Goal: Task Accomplishment & Management: Manage account settings

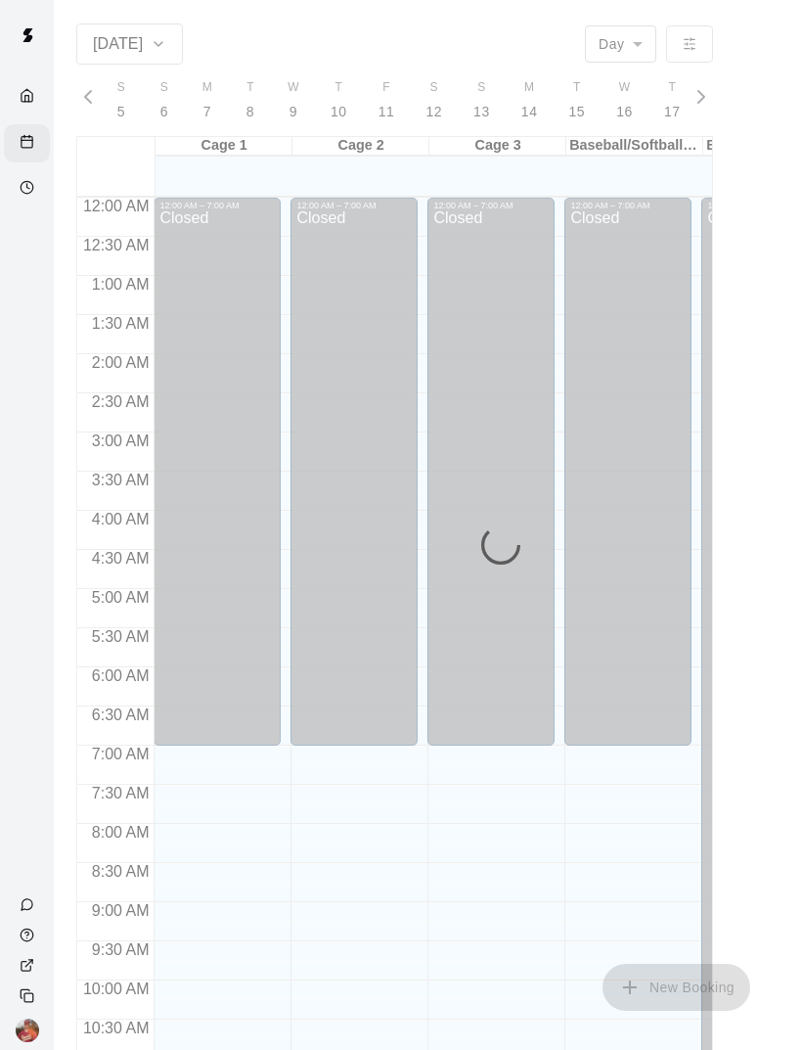
scroll to position [0, 8420]
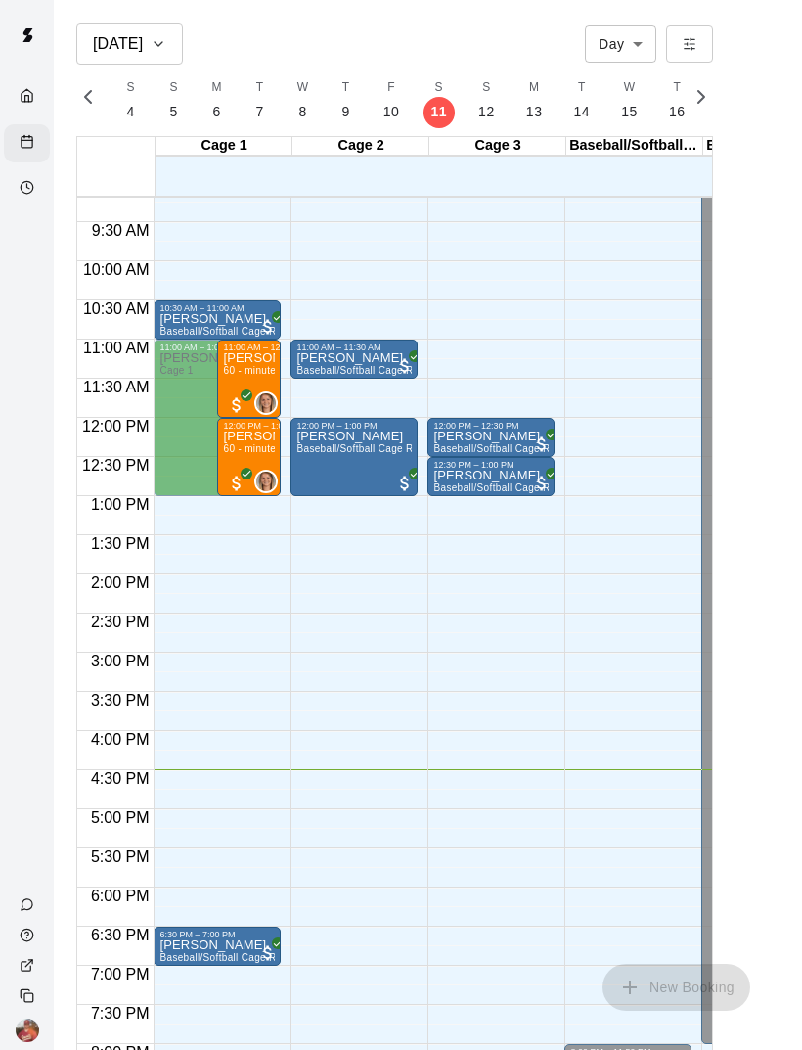
scroll to position [685, -2]
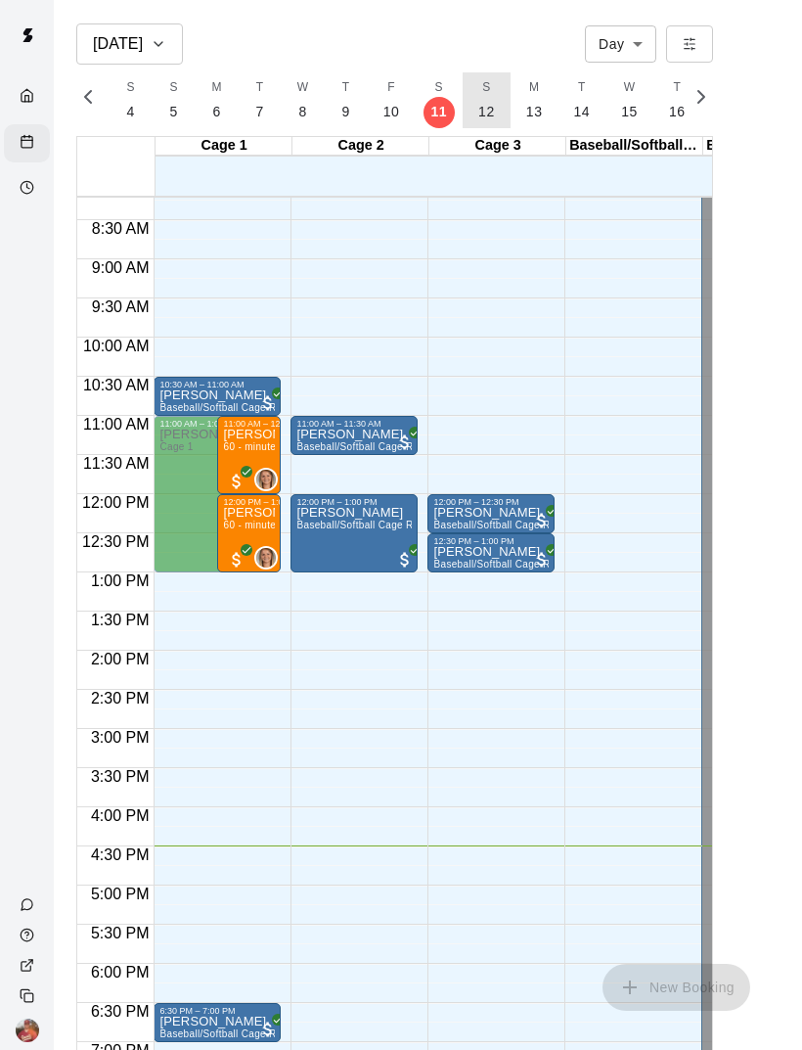
click at [486, 107] on p "12" at bounding box center [487, 112] width 17 height 21
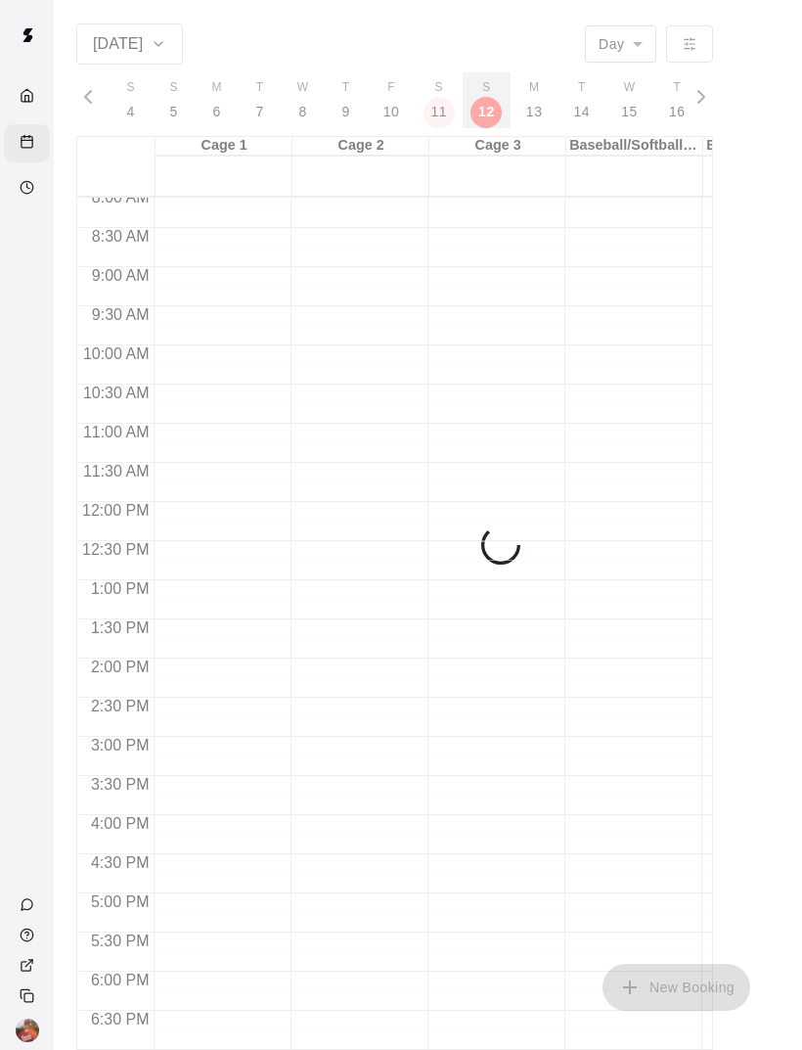
scroll to position [0, 8466]
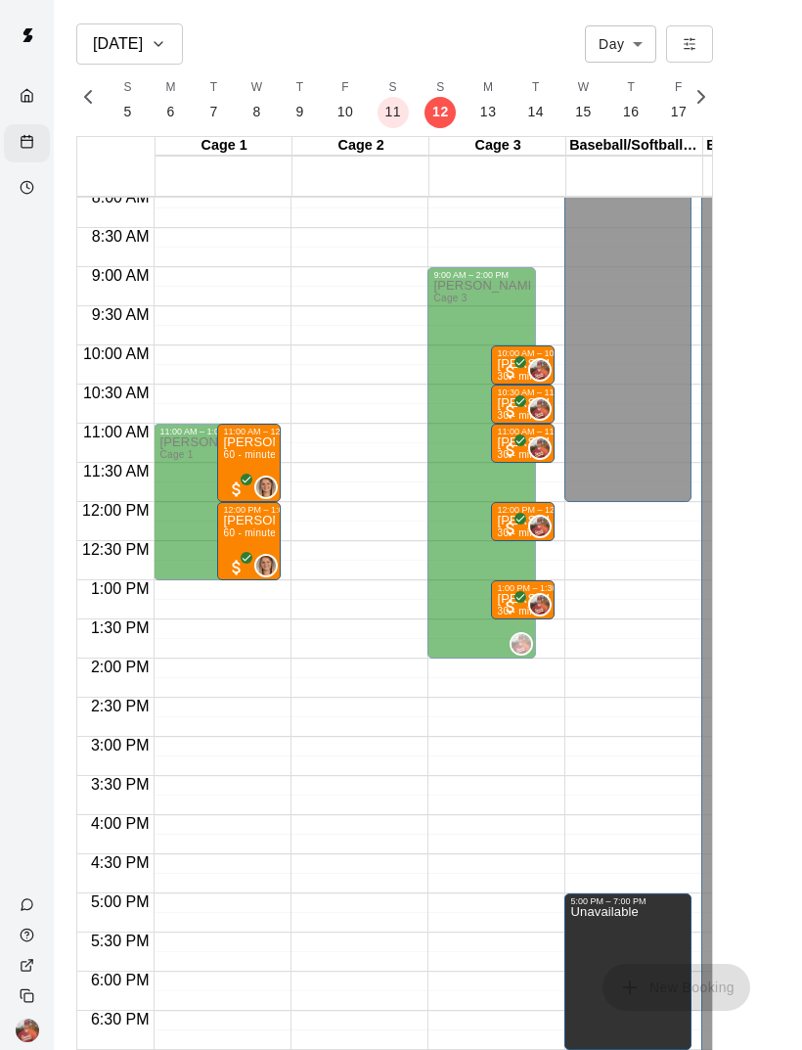
click at [23, 190] on icon "Availability" at bounding box center [27, 187] width 15 height 15
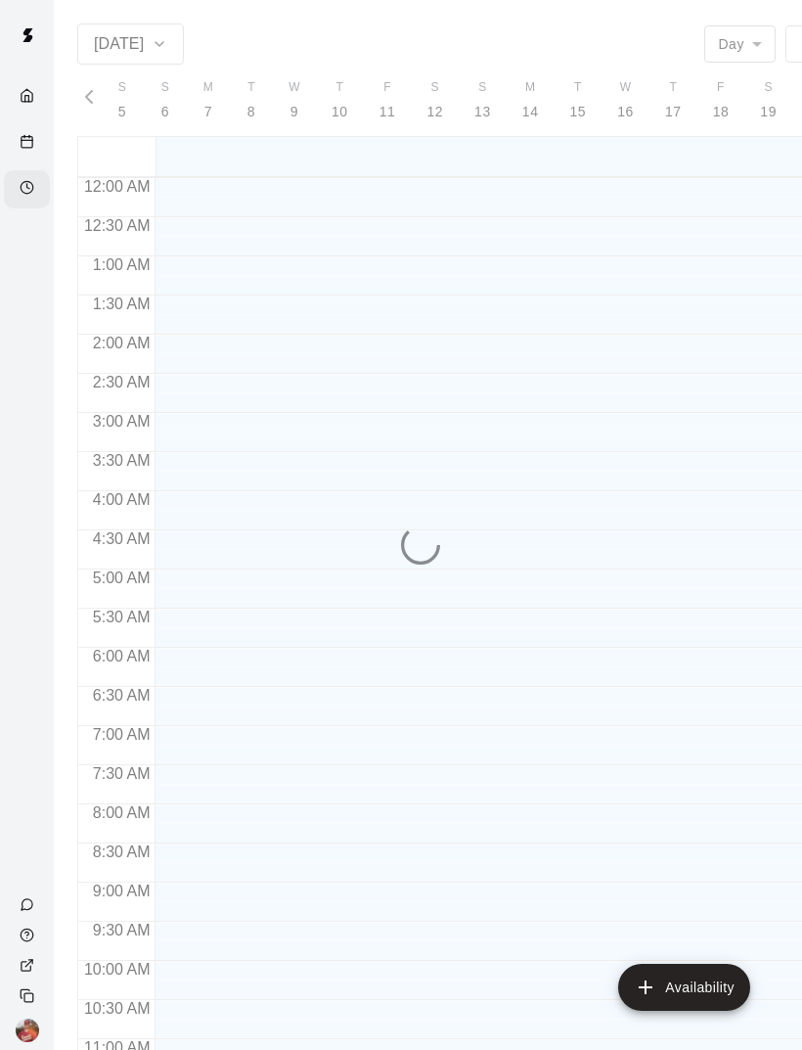
scroll to position [921, 0]
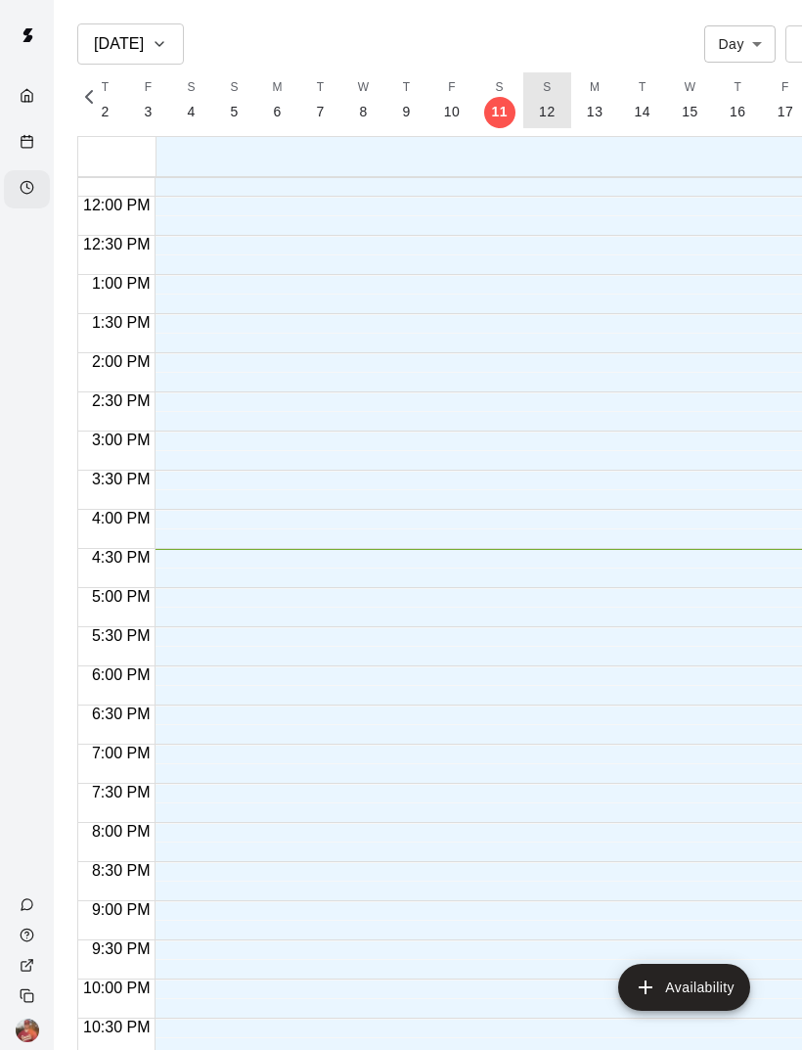
click at [543, 115] on p "12" at bounding box center [547, 112] width 17 height 21
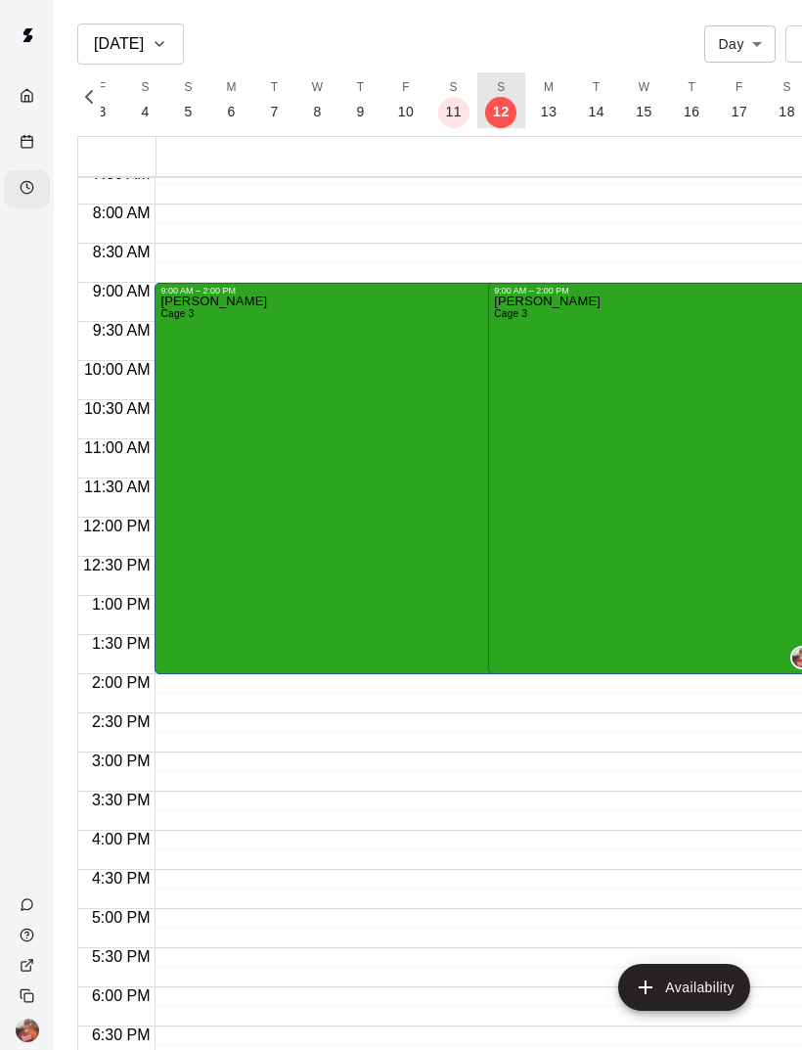
scroll to position [610, 0]
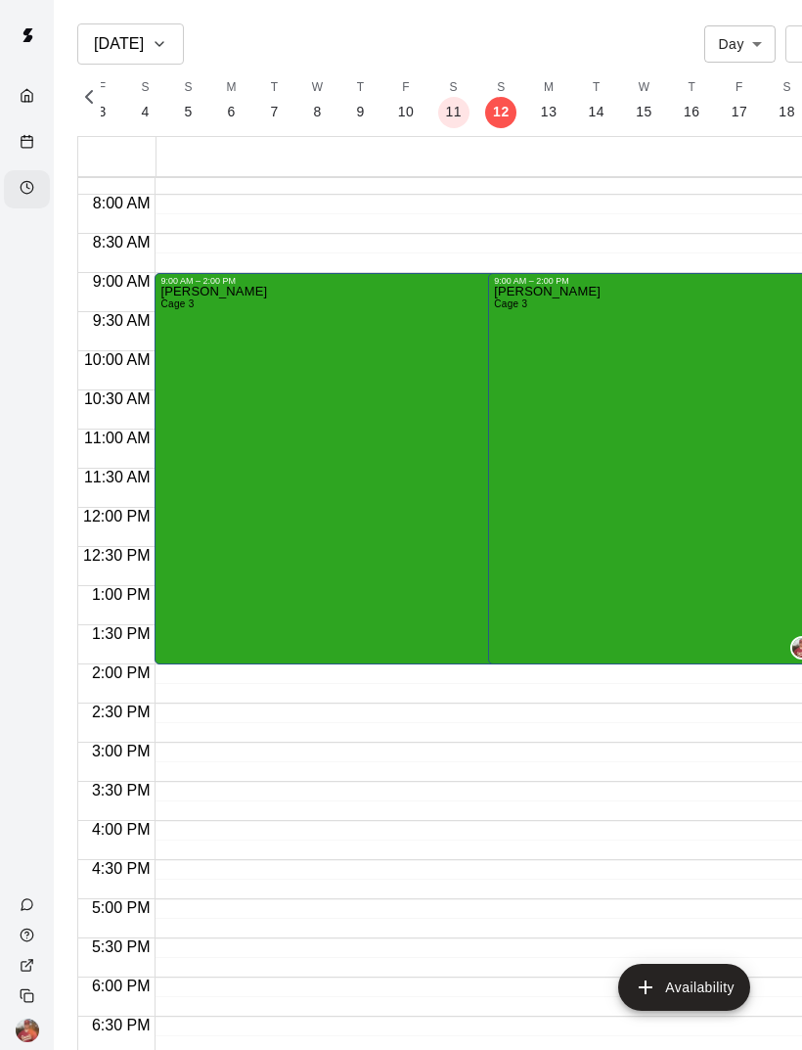
click at [746, 602] on div "Rick White Cage 3" at bounding box center [655, 811] width 322 height 1050
click at [520, 296] on icon "edit" at bounding box center [514, 306] width 23 height 23
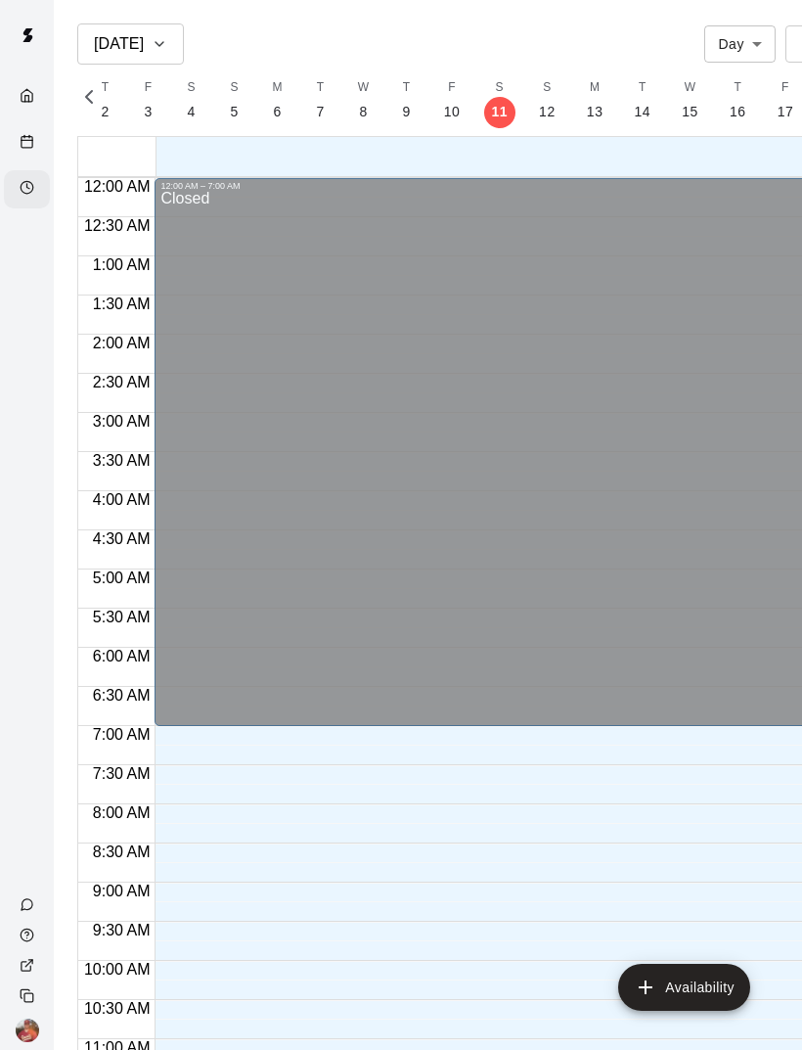
scroll to position [921, 0]
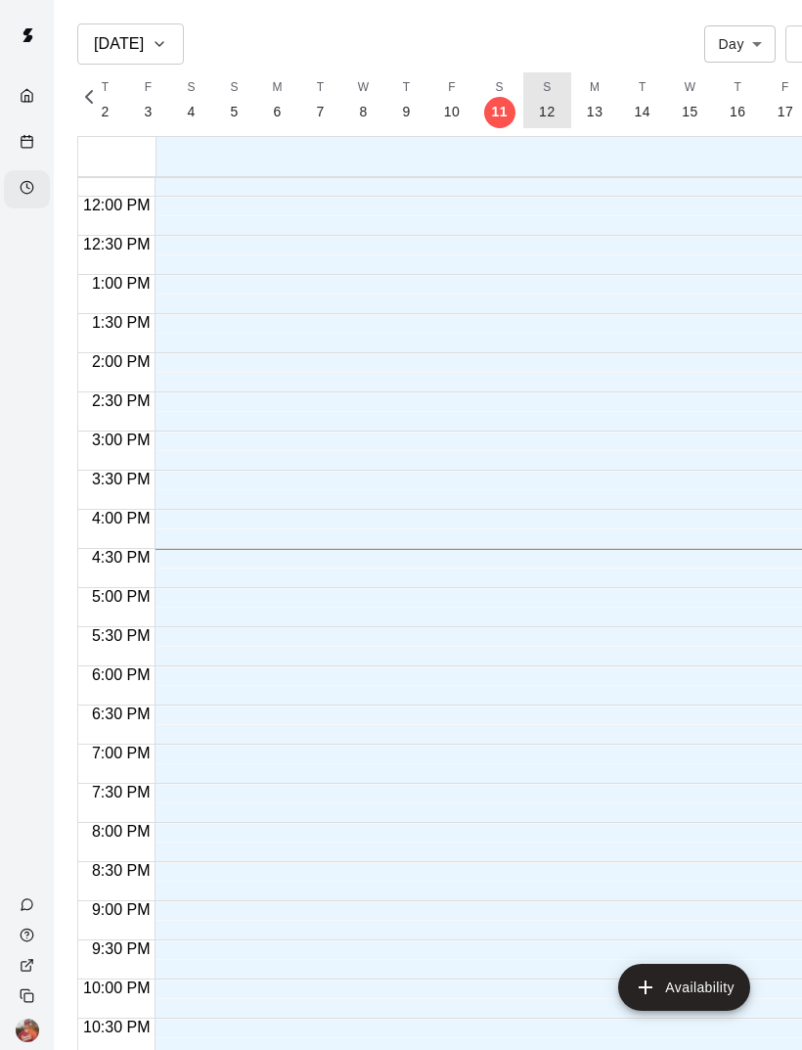
click at [548, 120] on p "12" at bounding box center [547, 112] width 17 height 21
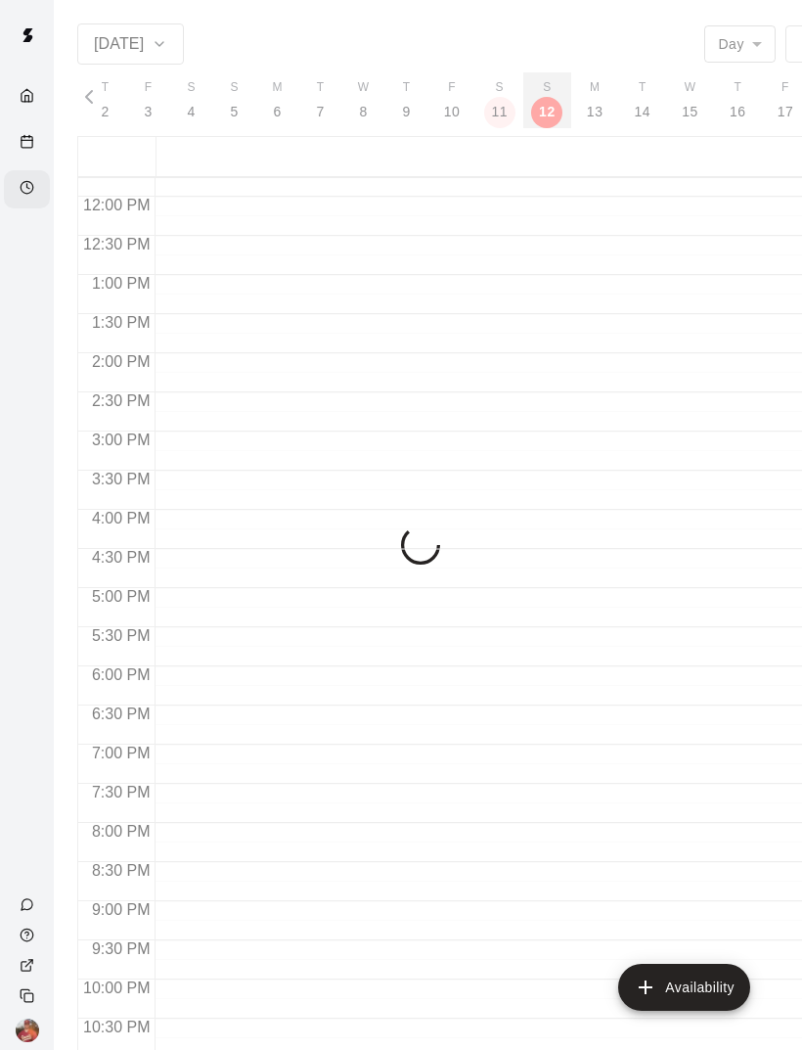
scroll to position [0, 8407]
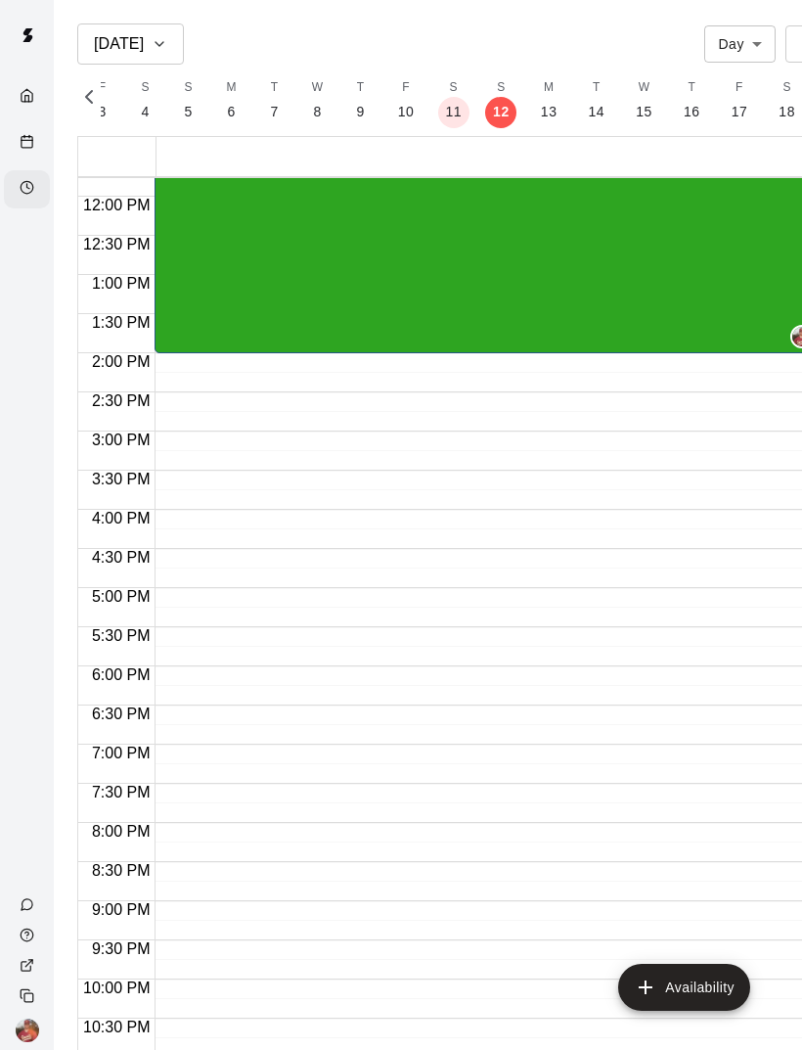
click at [664, 281] on div "Rick White Cage 3" at bounding box center [488, 500] width 656 height 1050
click at [192, 36] on icon "edit" at bounding box center [180, 34] width 23 height 23
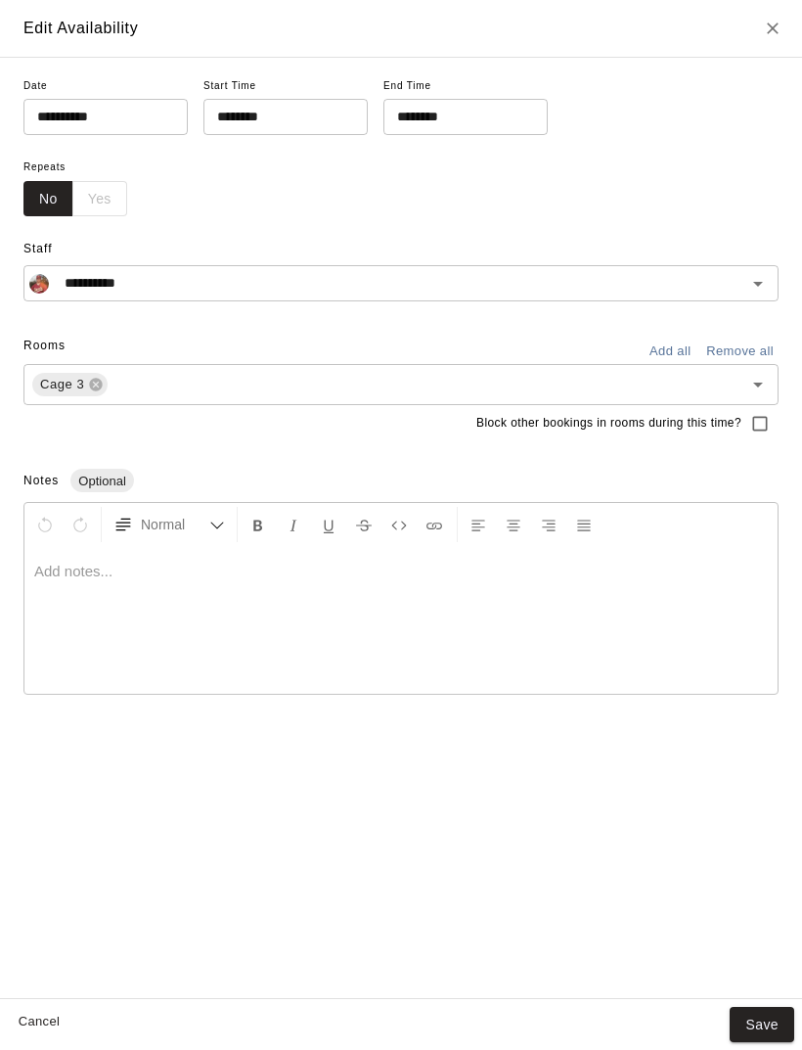
click at [32, 1027] on button "Cancel" at bounding box center [39, 1022] width 63 height 30
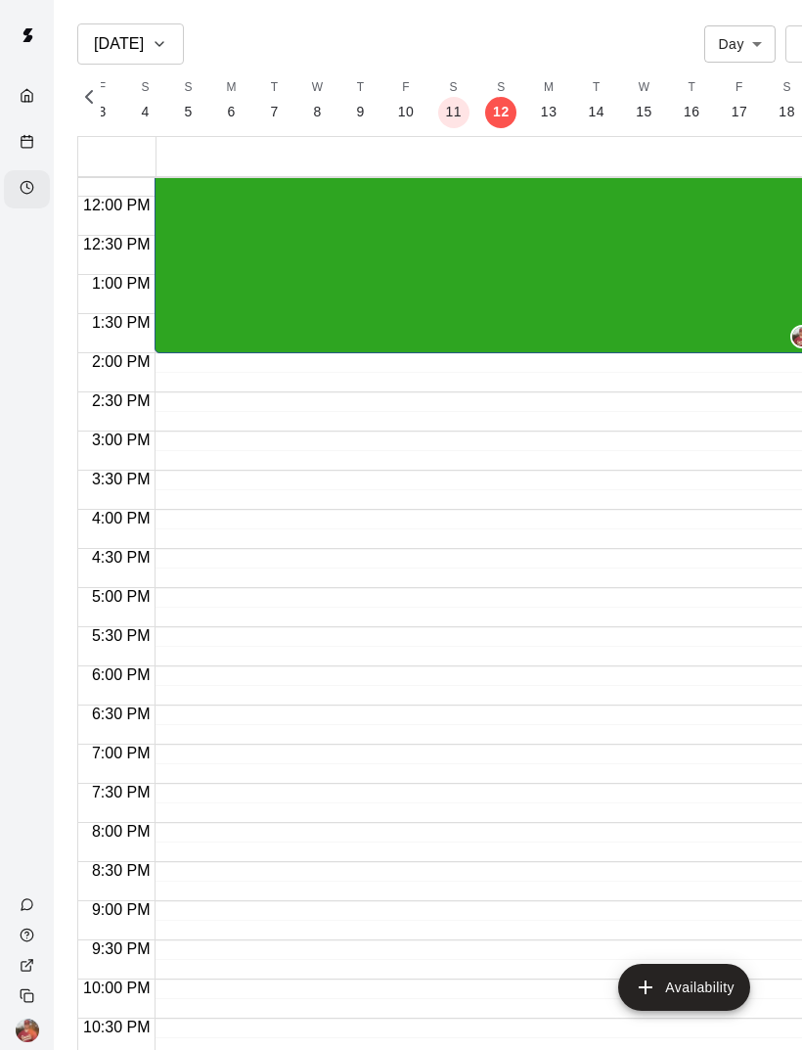
type input "**********"
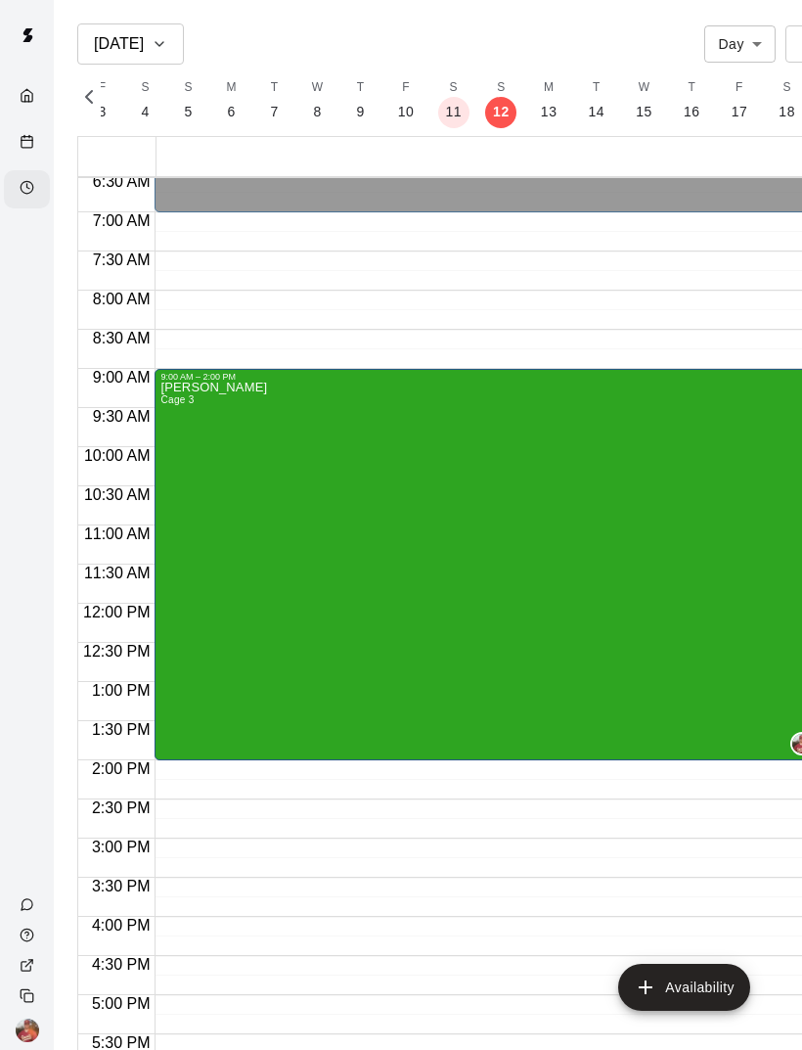
scroll to position [518, 0]
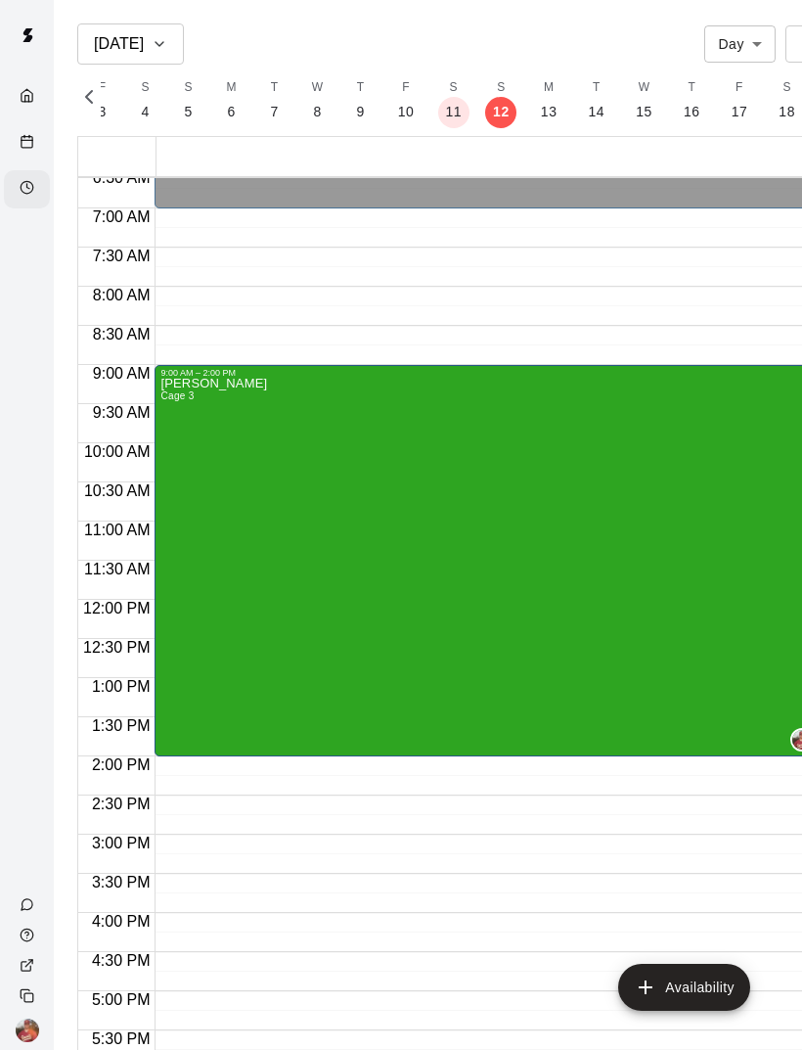
click at [507, 472] on div "Rick White Cage 3" at bounding box center [488, 903] width 656 height 1050
click at [404, 273] on div at bounding box center [401, 525] width 802 height 1050
click at [320, 496] on div "Rick White Cage 3" at bounding box center [488, 903] width 656 height 1050
click at [190, 394] on icon "edit" at bounding box center [180, 398] width 23 height 23
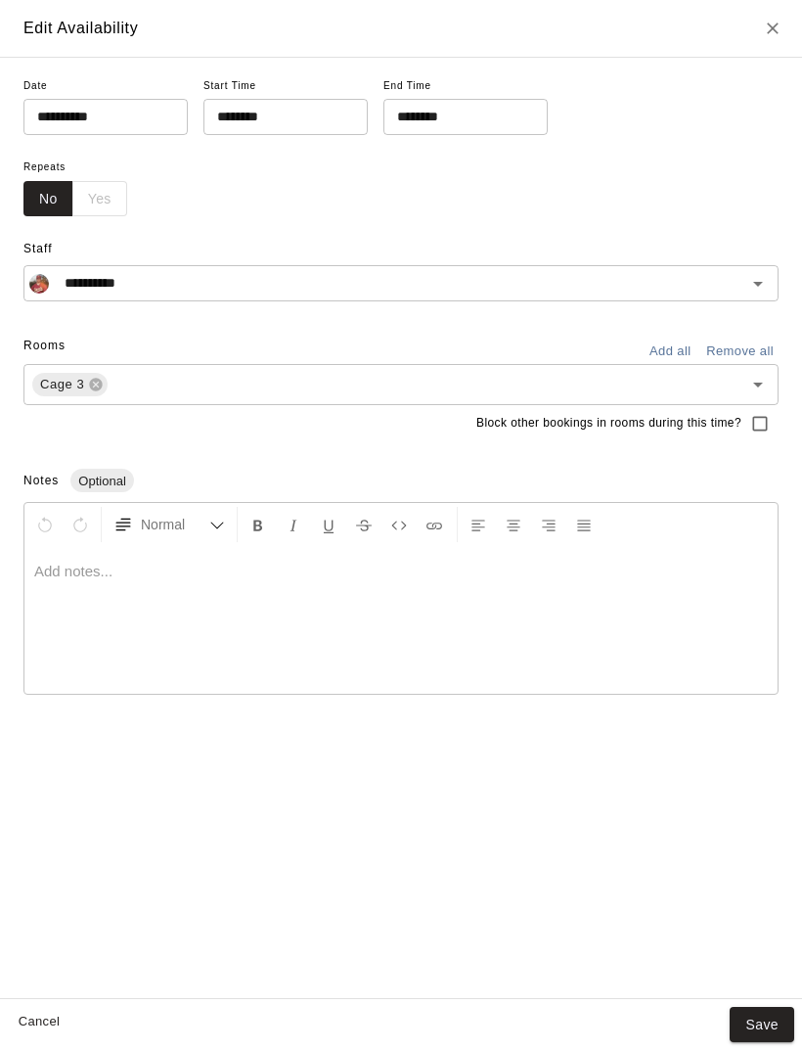
click at [290, 114] on input "********" at bounding box center [279, 117] width 151 height 36
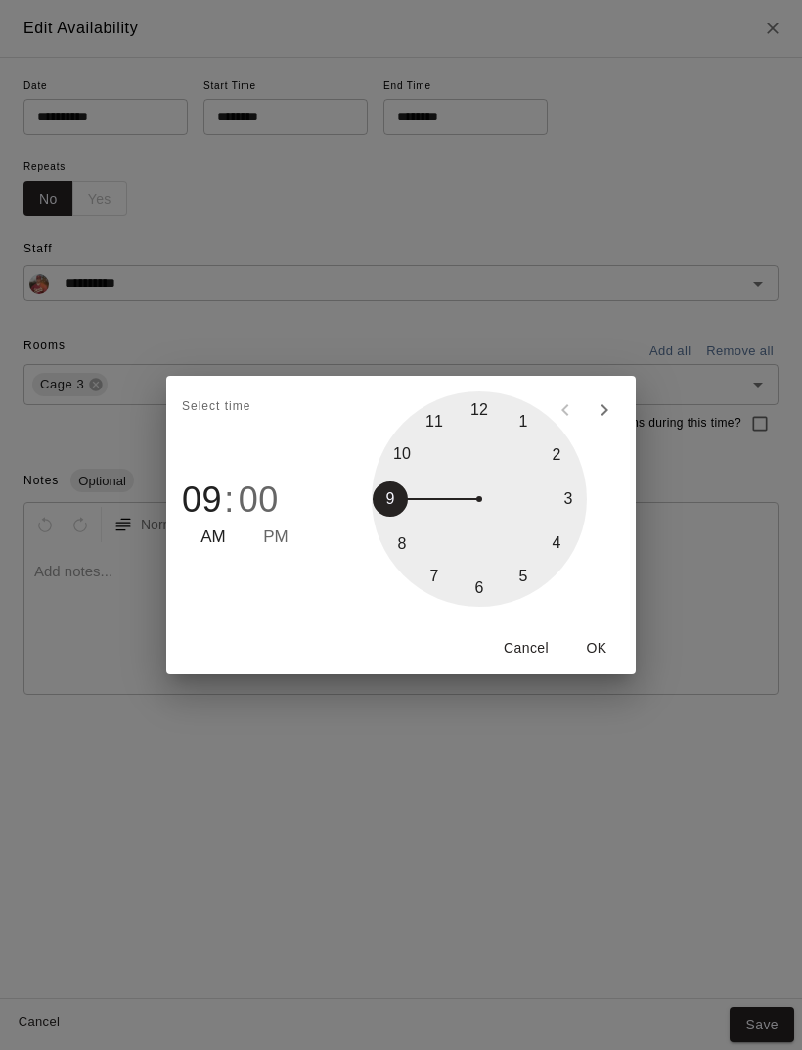
type input "********"
click at [611, 652] on button "OK" at bounding box center [597, 648] width 63 height 36
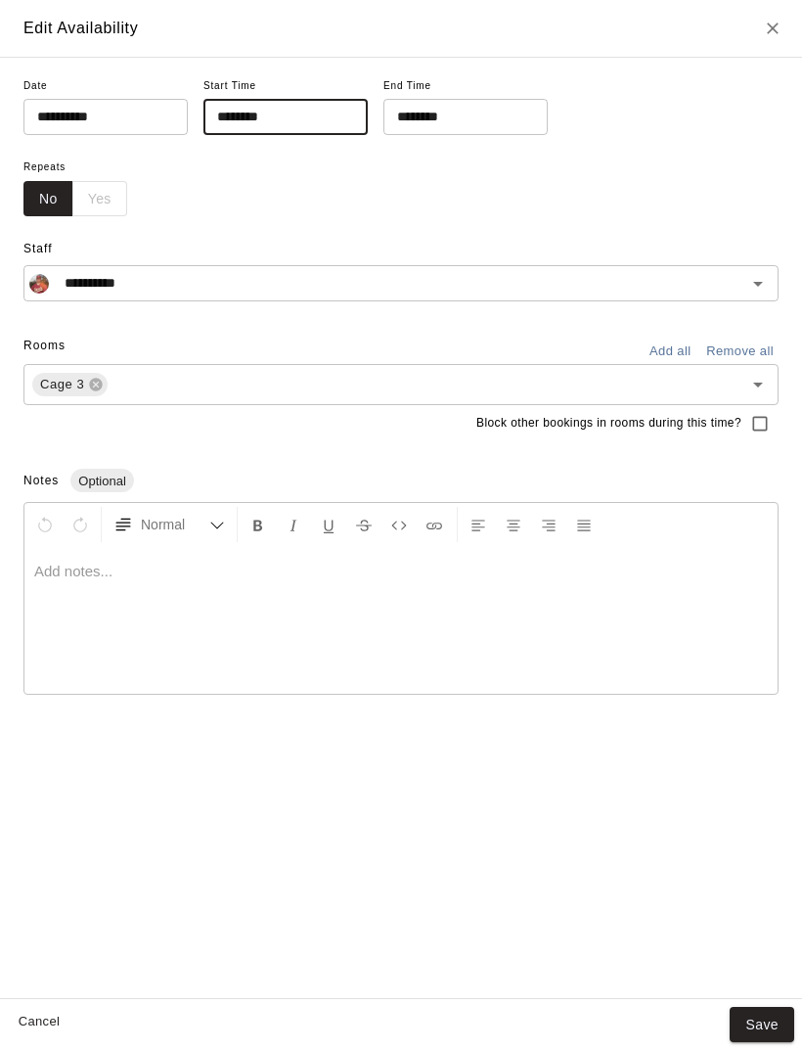
click at [473, 124] on input "********" at bounding box center [459, 117] width 151 height 36
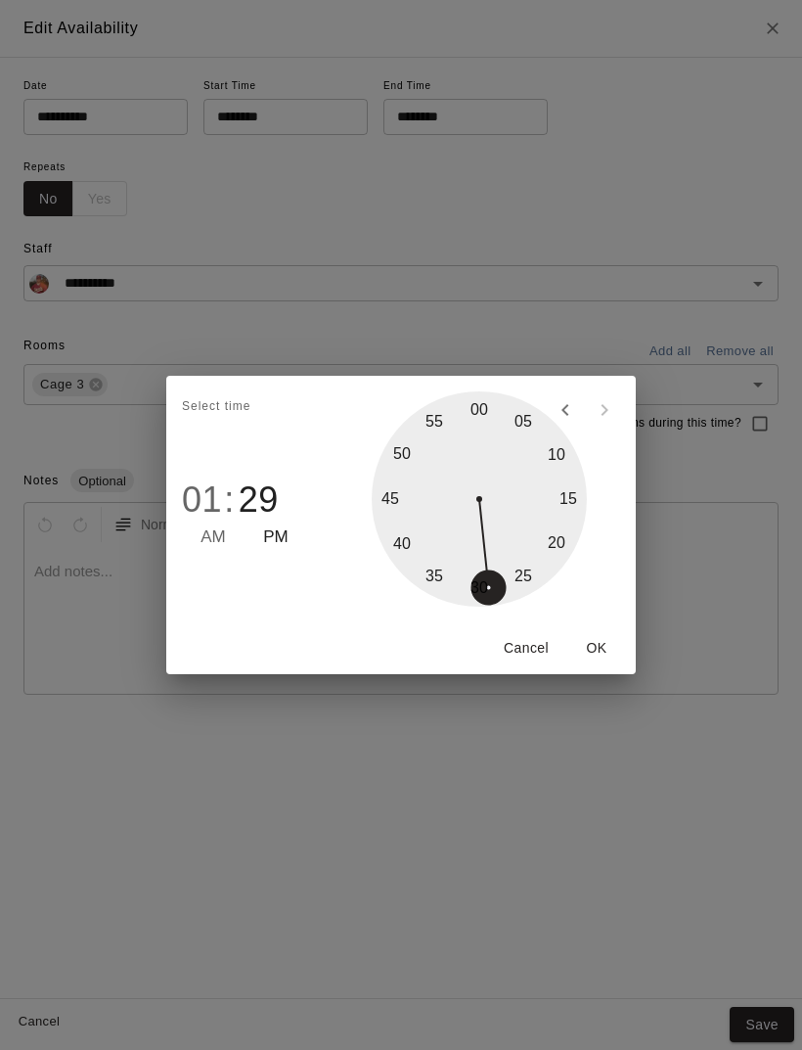
type input "********"
click at [605, 647] on button "OK" at bounding box center [597, 648] width 63 height 36
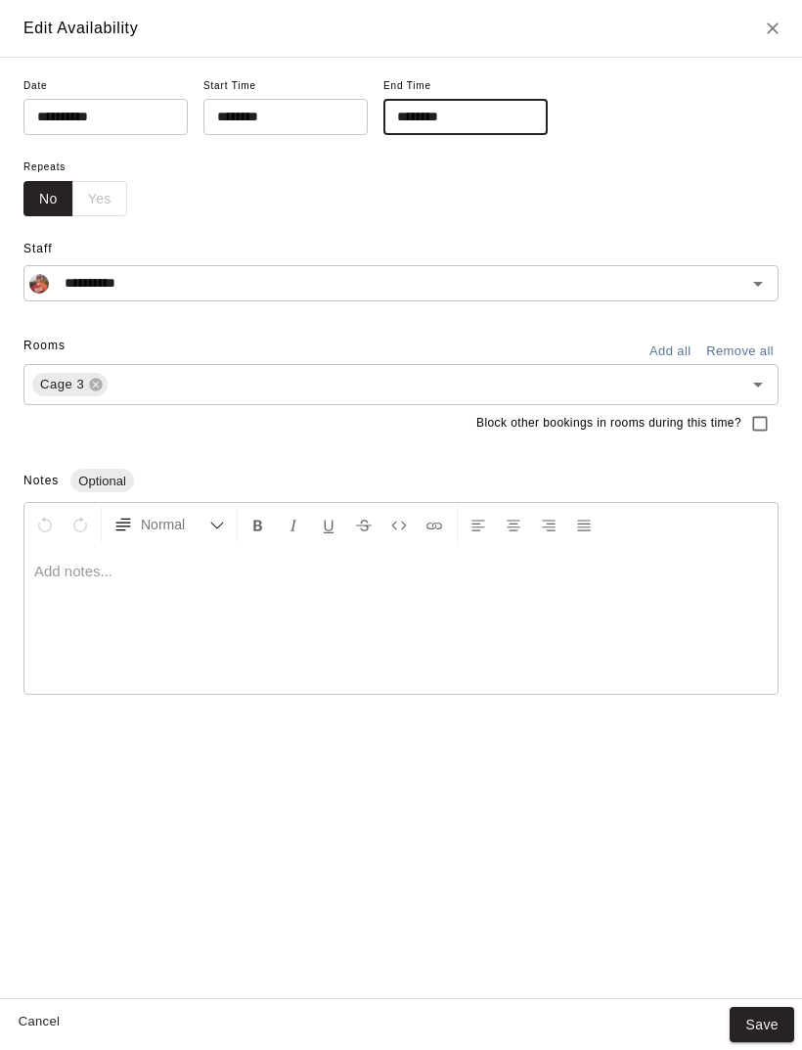
click at [766, 1018] on button "Save" at bounding box center [762, 1025] width 65 height 36
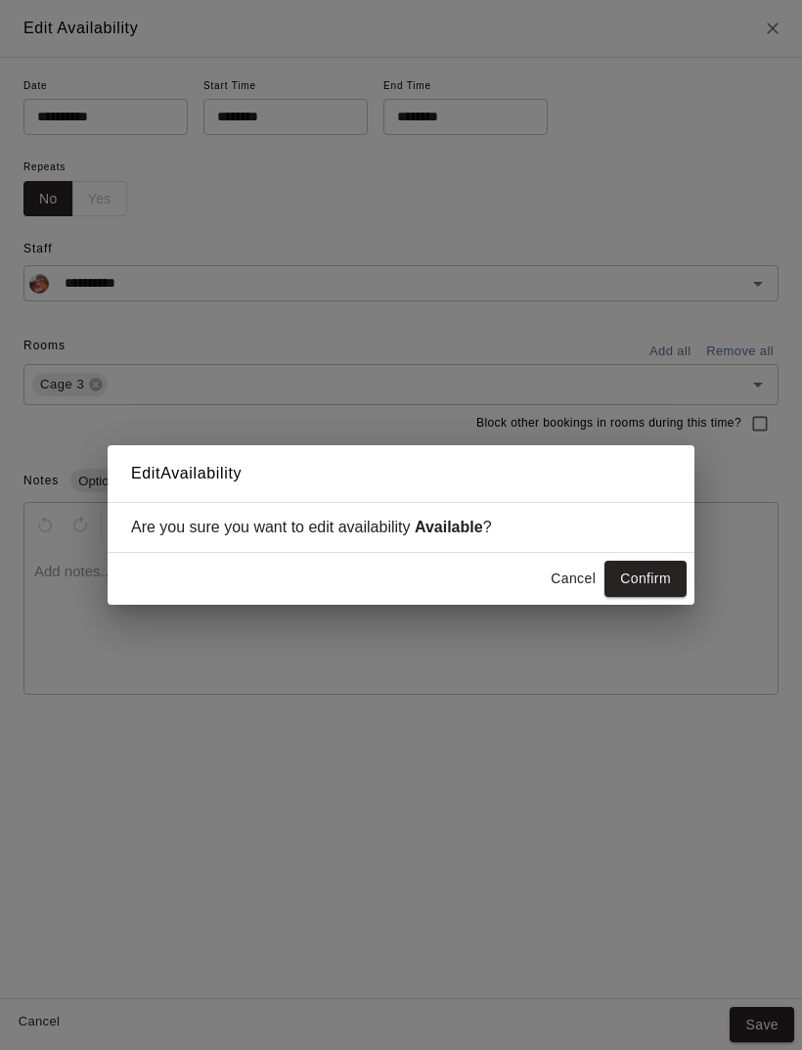
click at [657, 580] on button "Confirm" at bounding box center [646, 579] width 82 height 36
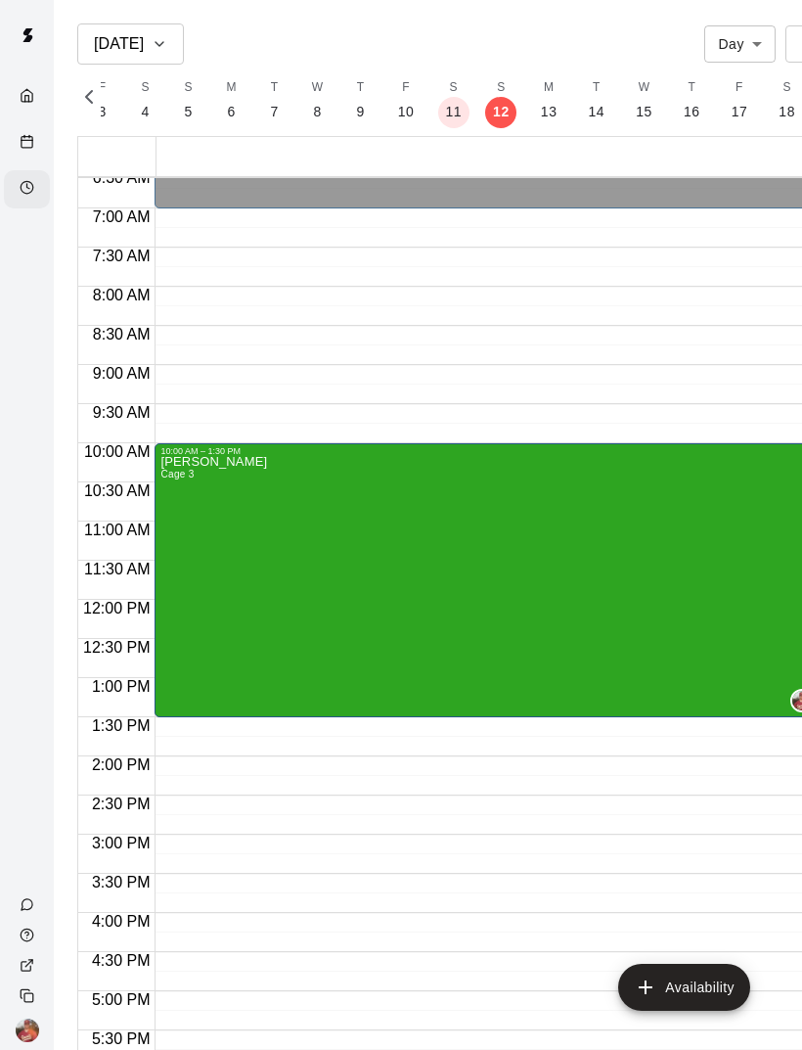
click at [26, 148] on icon "Calendar" at bounding box center [27, 141] width 15 height 15
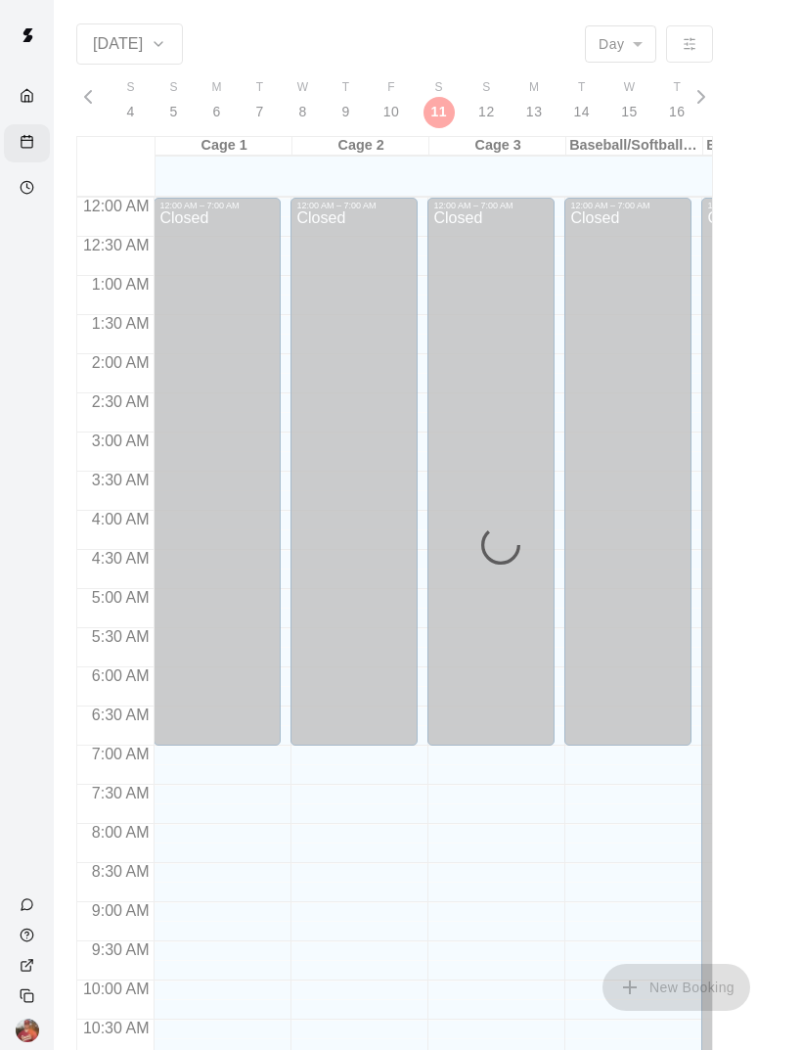
scroll to position [882, 0]
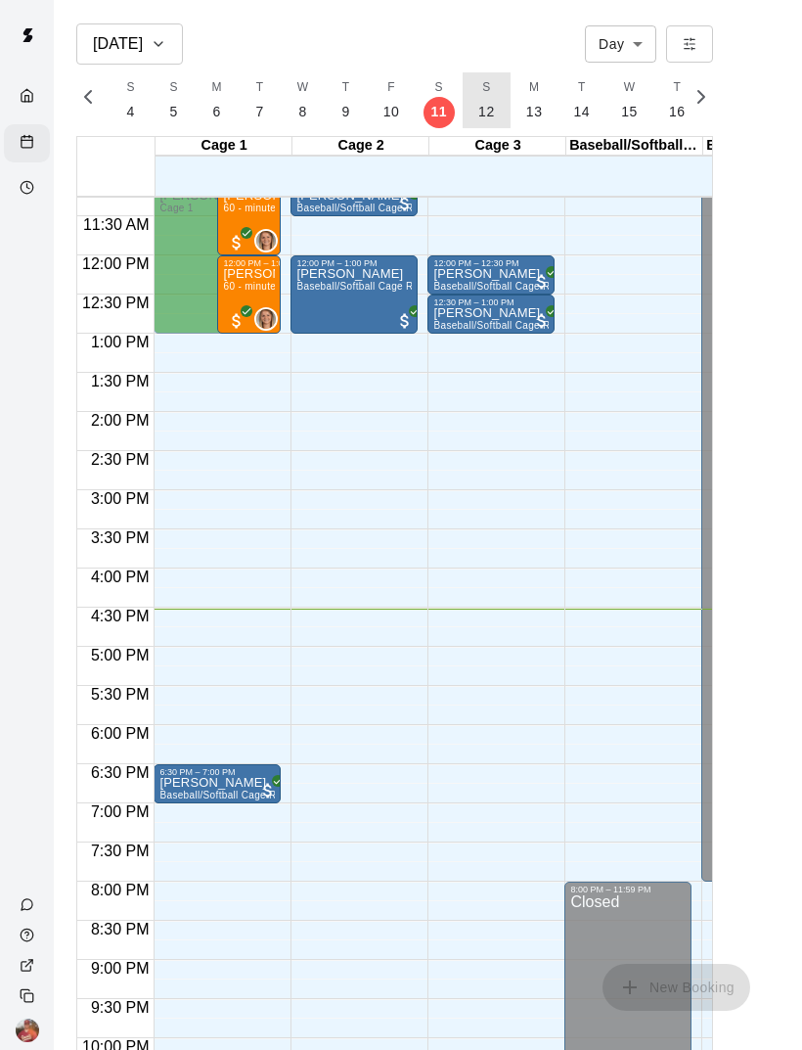
click at [485, 120] on p "12" at bounding box center [487, 112] width 17 height 21
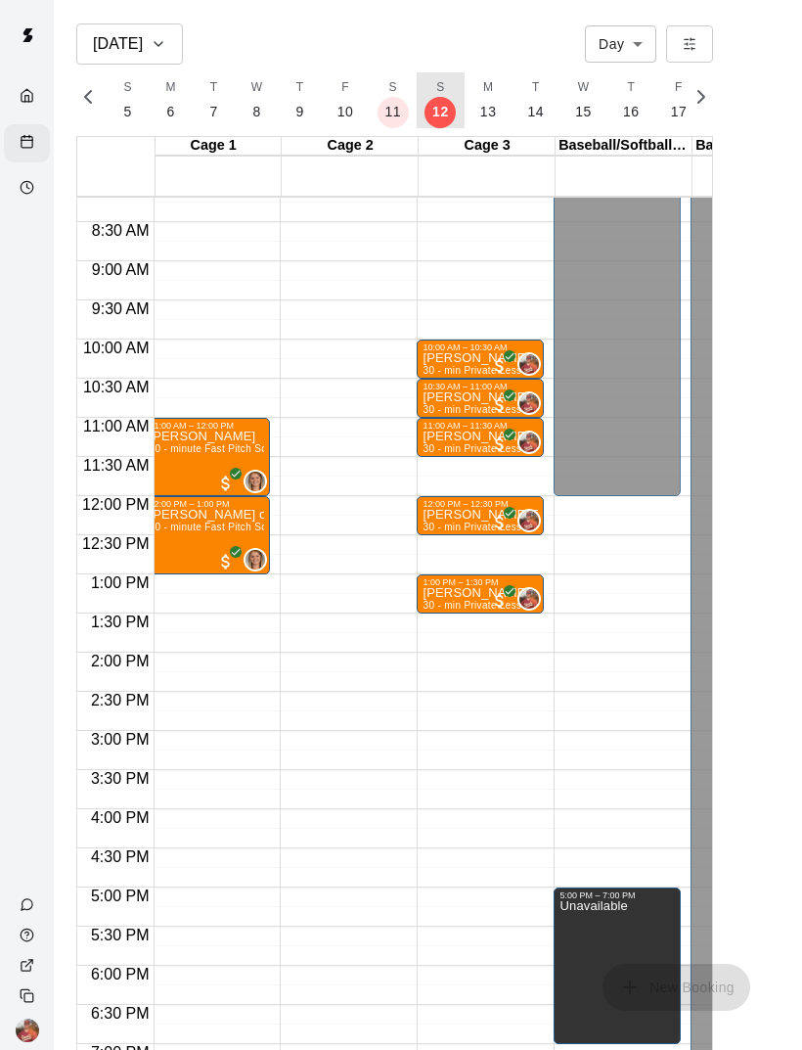
scroll to position [643, 11]
